Goal: Information Seeking & Learning: Learn about a topic

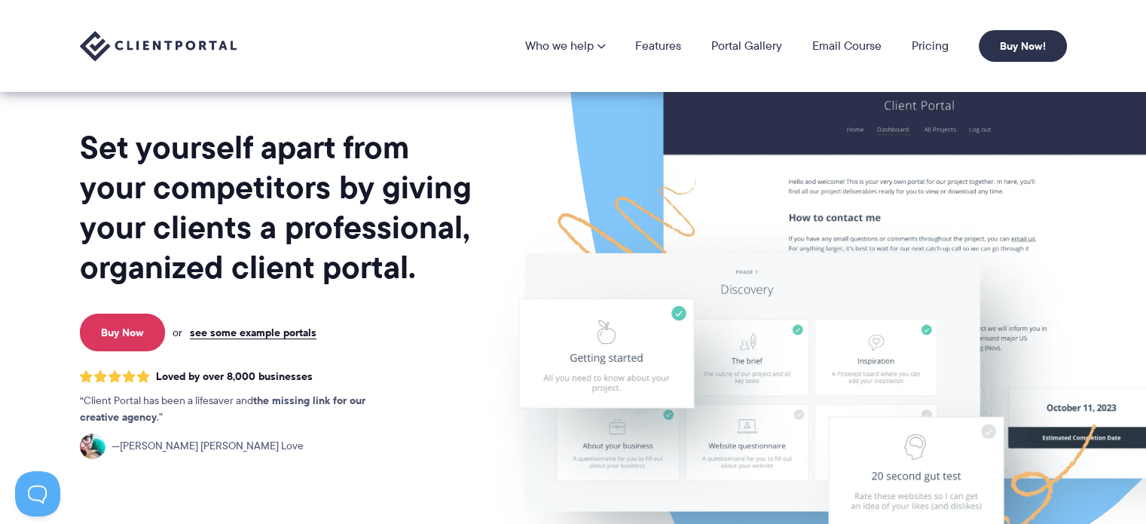
scroll to position [75, 0]
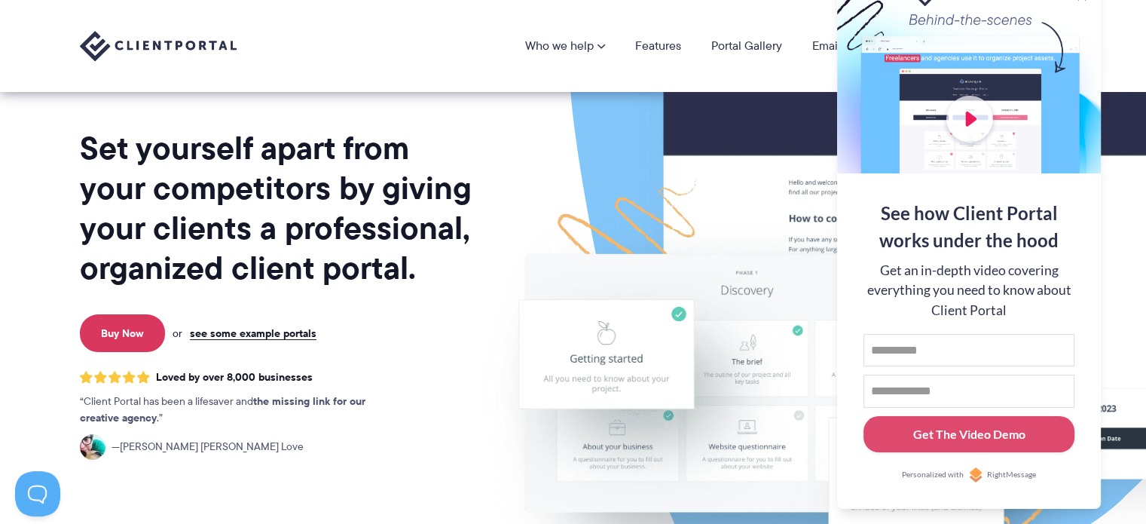
click at [971, 121] on div at bounding box center [969, 75] width 264 height 196
click at [952, 446] on button "Get The Video Demo" at bounding box center [968, 434] width 211 height 37
click at [890, 392] on input "Email address" at bounding box center [968, 390] width 211 height 33
click at [905, 353] on input "First name" at bounding box center [968, 350] width 211 height 33
click at [850, 394] on div "See how Client Portal works under the hood Get an in-depth video covering every…" at bounding box center [969, 340] width 264 height 335
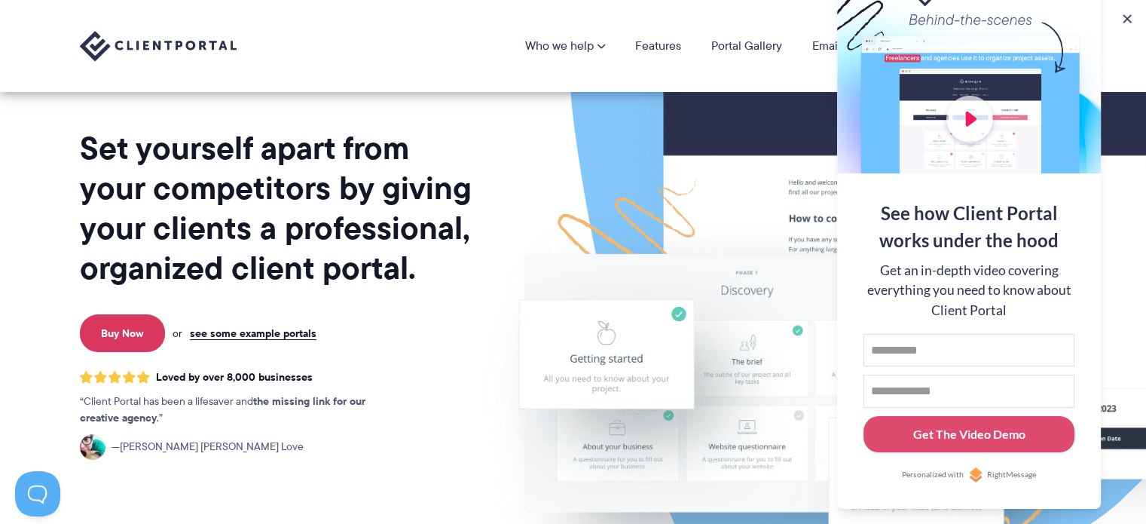
click at [979, 117] on div at bounding box center [969, 75] width 264 height 196
click at [756, 48] on link "Portal Gallery" at bounding box center [746, 46] width 71 height 12
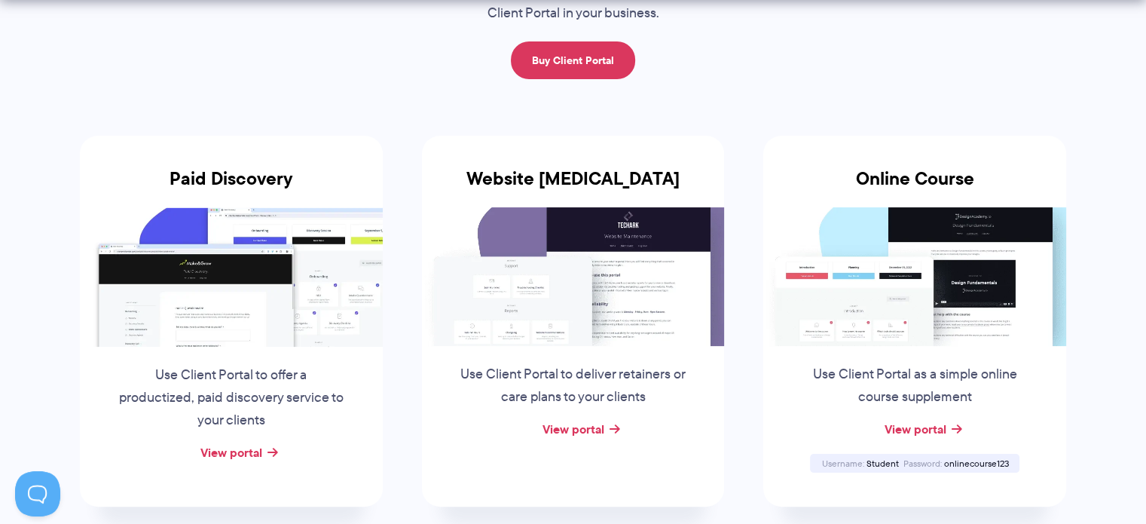
scroll to position [226, 0]
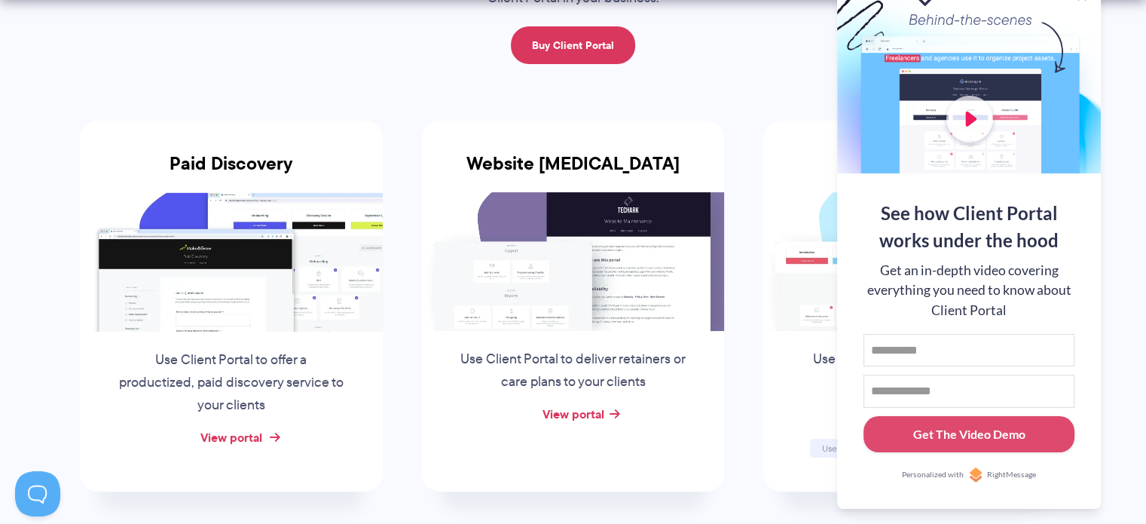
click at [256, 441] on link "View portal" at bounding box center [231, 437] width 62 height 18
click at [951, 442] on div "Get The Video Demo" at bounding box center [969, 434] width 112 height 18
click at [877, 357] on input "First name" at bounding box center [968, 350] width 211 height 33
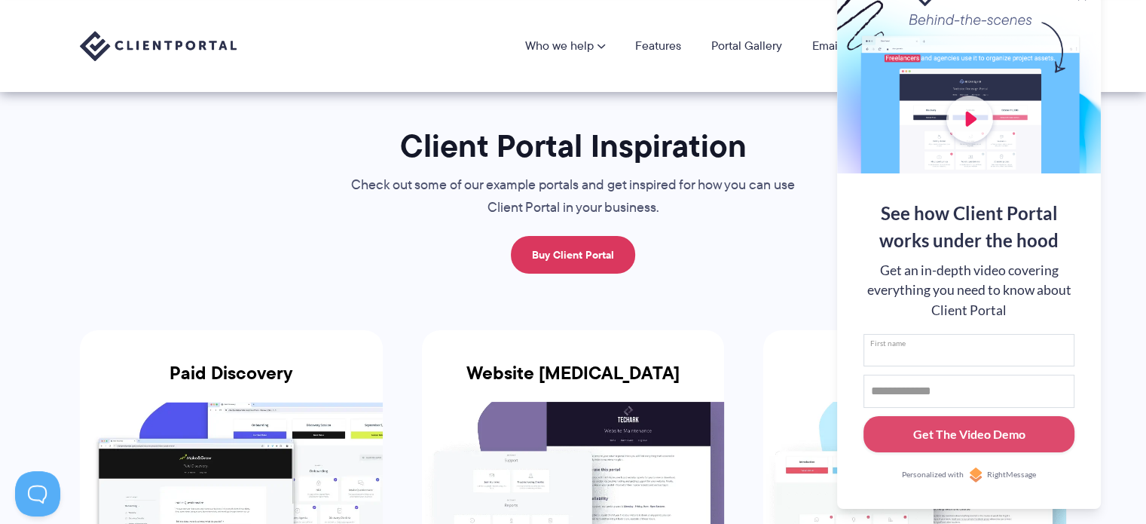
scroll to position [0, 0]
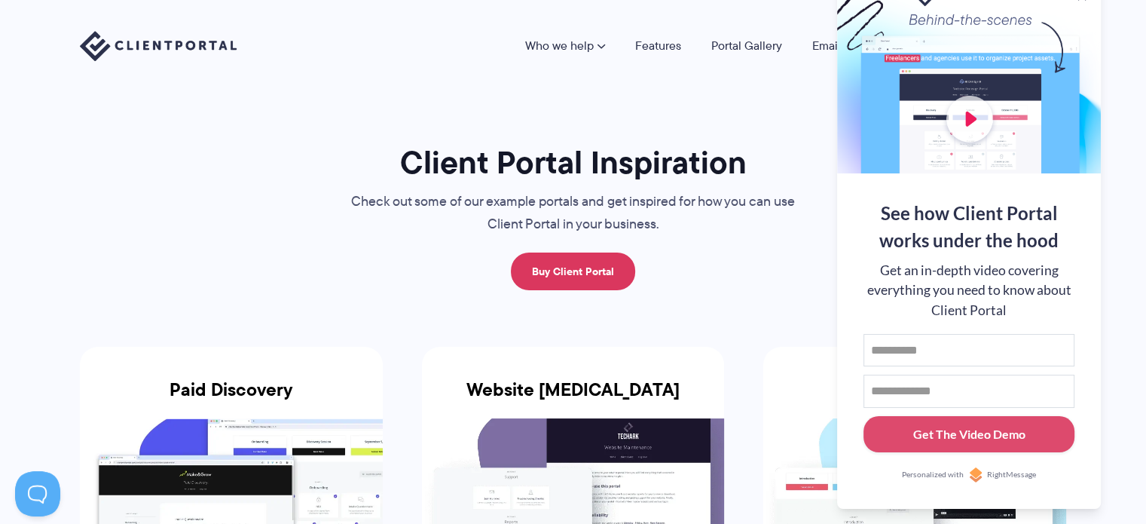
click at [585, 32] on nav "Who we help Who we help View pricing Agencies See how Client Portal can help gi…" at bounding box center [796, 46] width 542 height 32
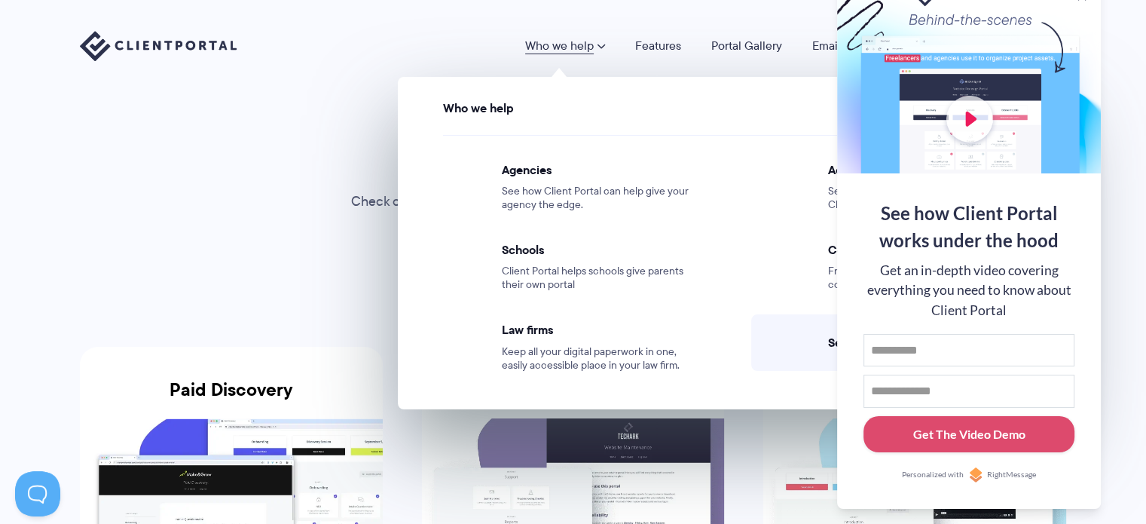
click at [582, 41] on link "Who we help" at bounding box center [565, 46] width 80 height 12
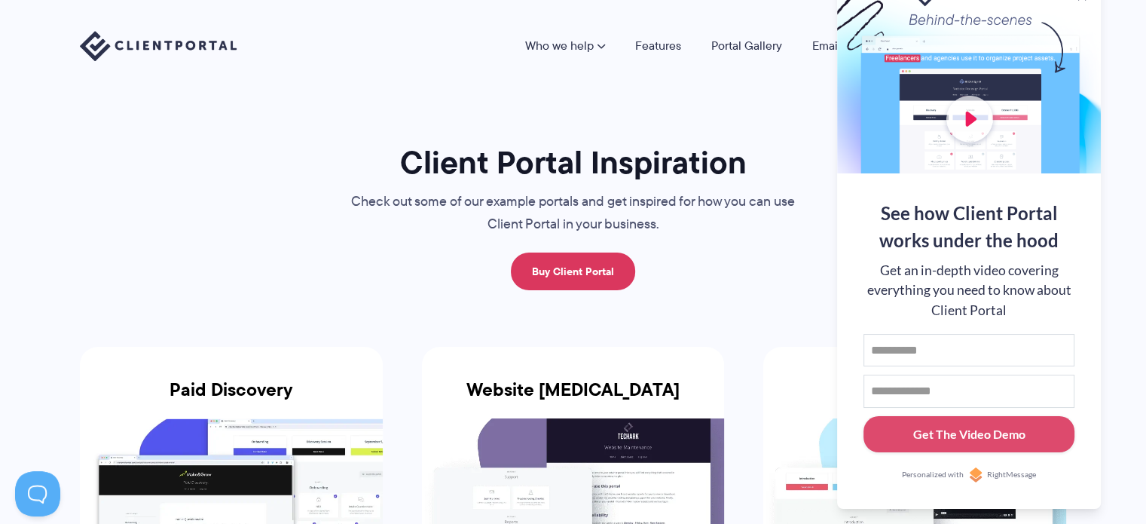
click at [582, 41] on link "Who we help" at bounding box center [565, 46] width 80 height 12
